Goal: Information Seeking & Learning: Learn about a topic

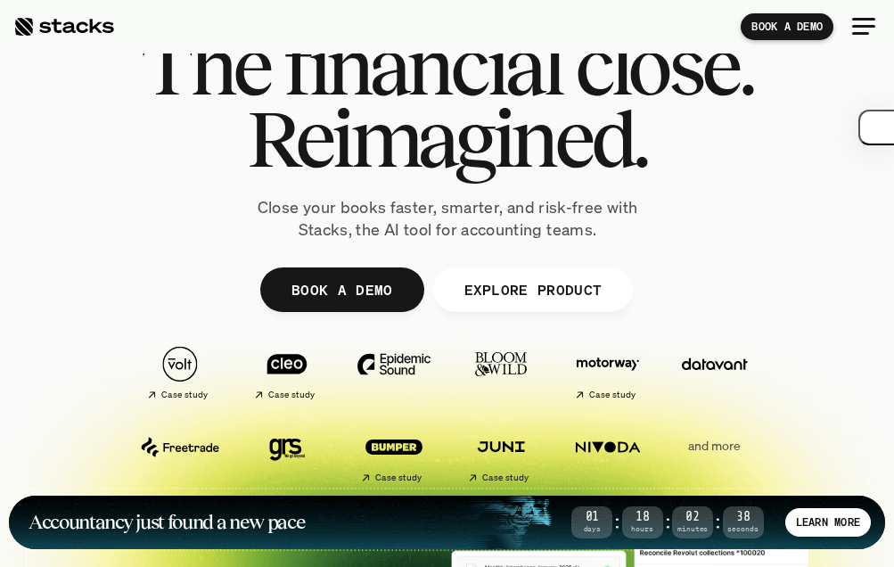
scroll to position [119, 0]
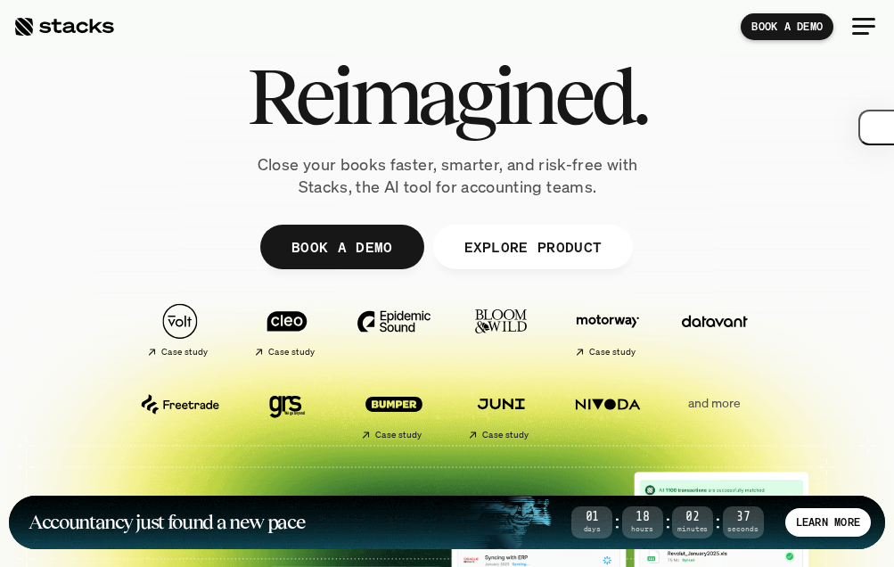
click at [860, 33] on div at bounding box center [860, 33] width 17 height 3
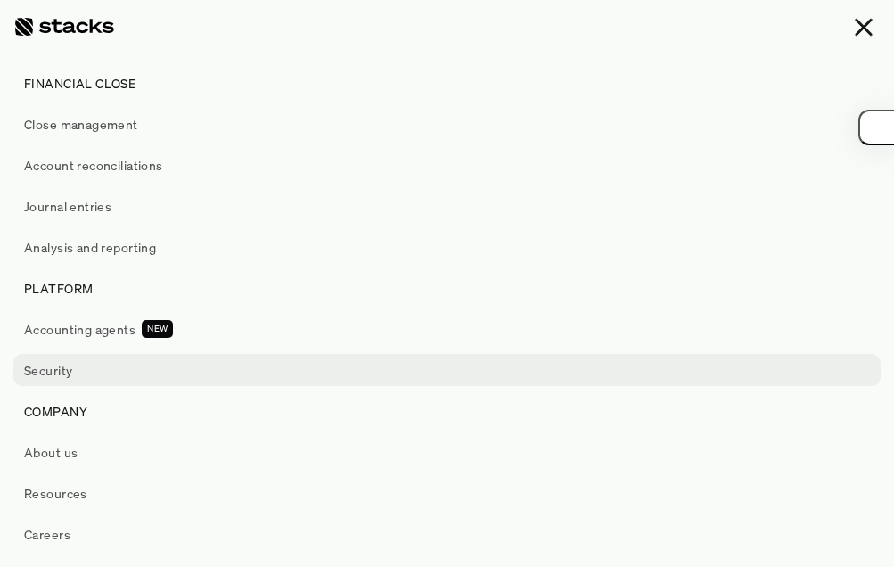
scroll to position [230, 0]
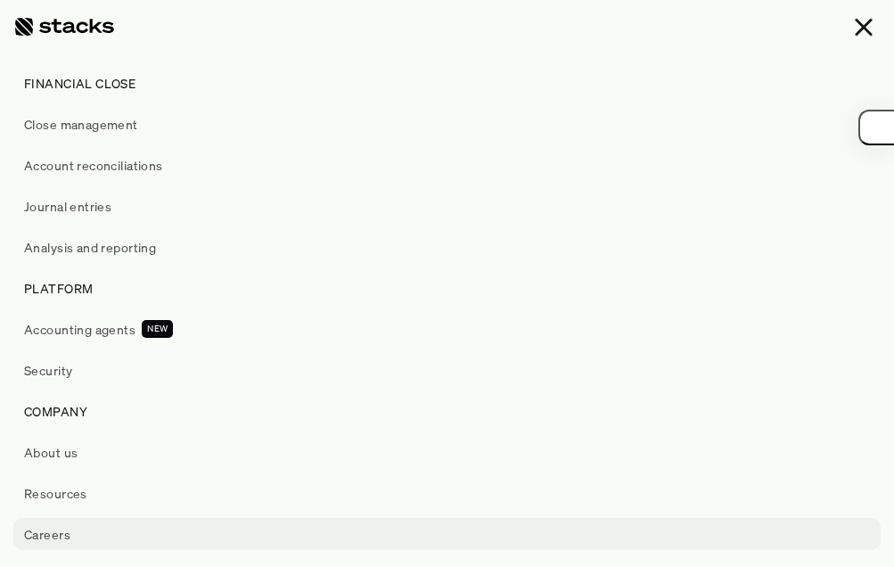
click at [260, 529] on link "Careers" at bounding box center [447, 534] width 868 height 32
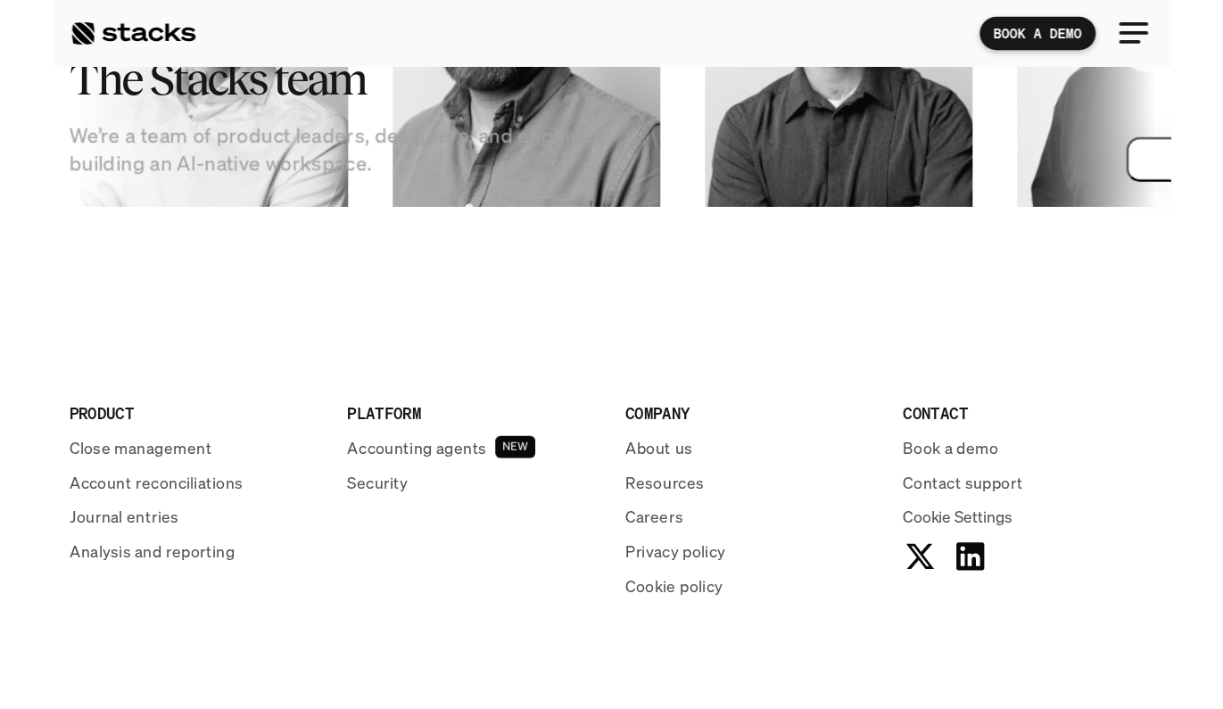
scroll to position [2584, 0]
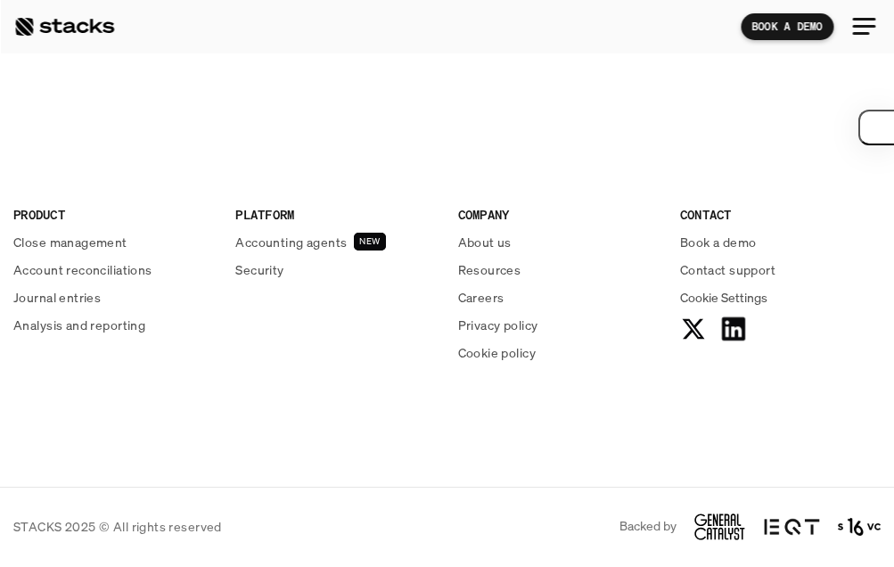
click at [738, 334] on use at bounding box center [733, 328] width 23 height 23
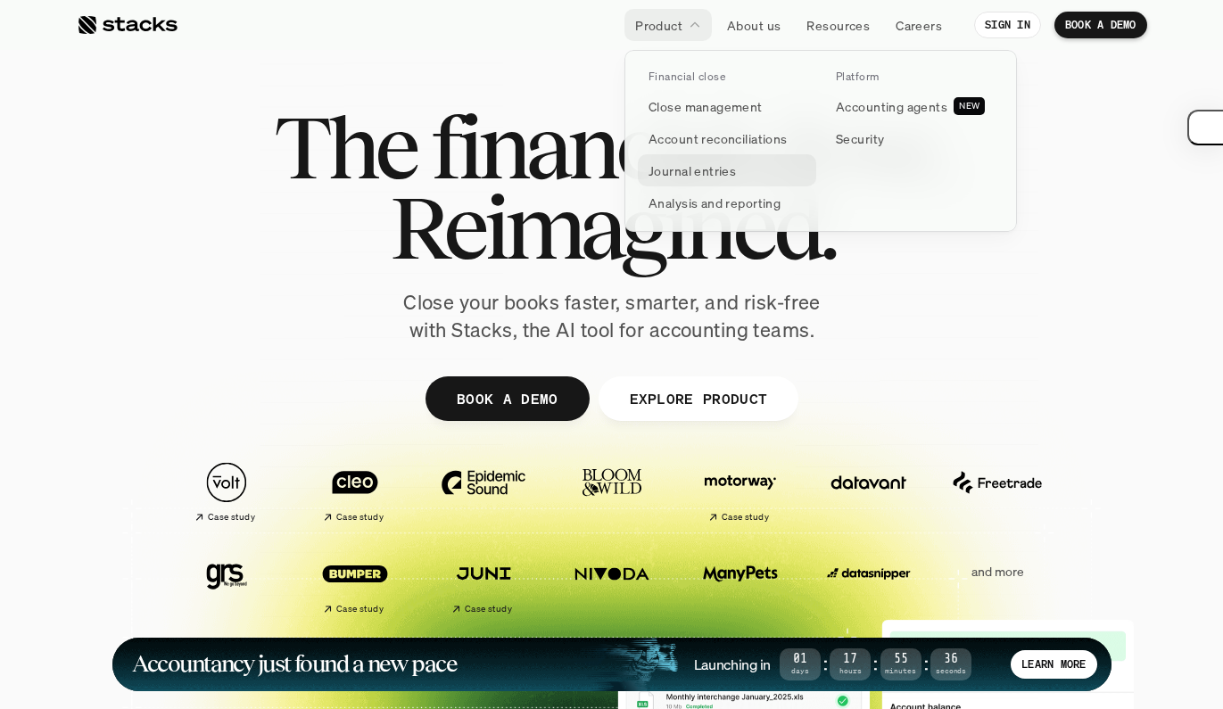
click at [691, 179] on p "Journal entries" at bounding box center [691, 170] width 87 height 19
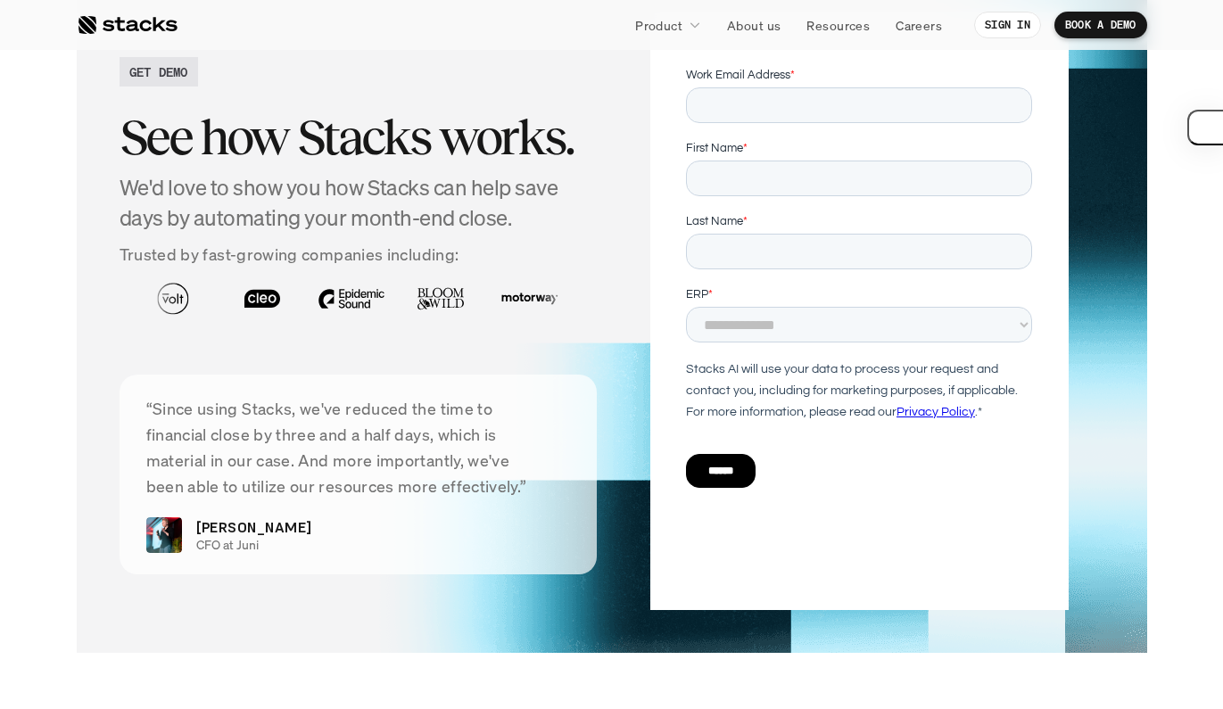
scroll to position [3242, 0]
